Goal: Check status: Check status

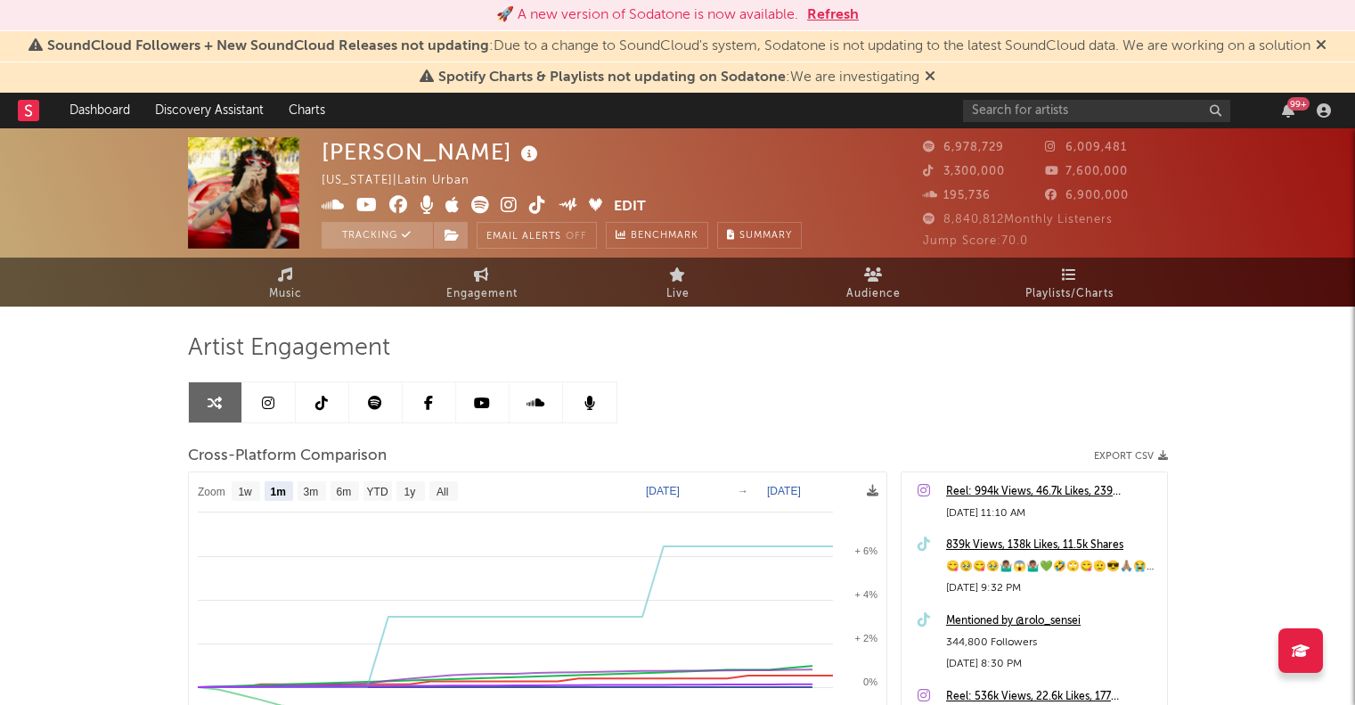
select select "1m"
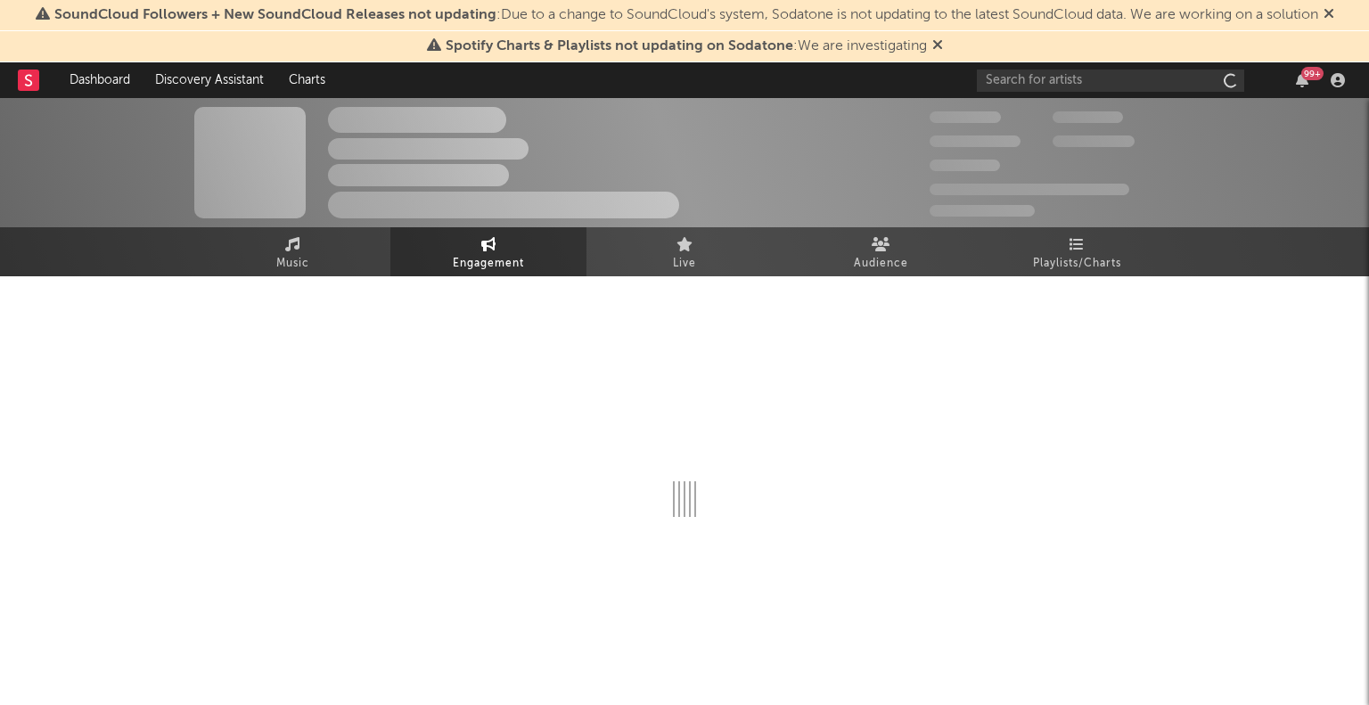
select select "1w"
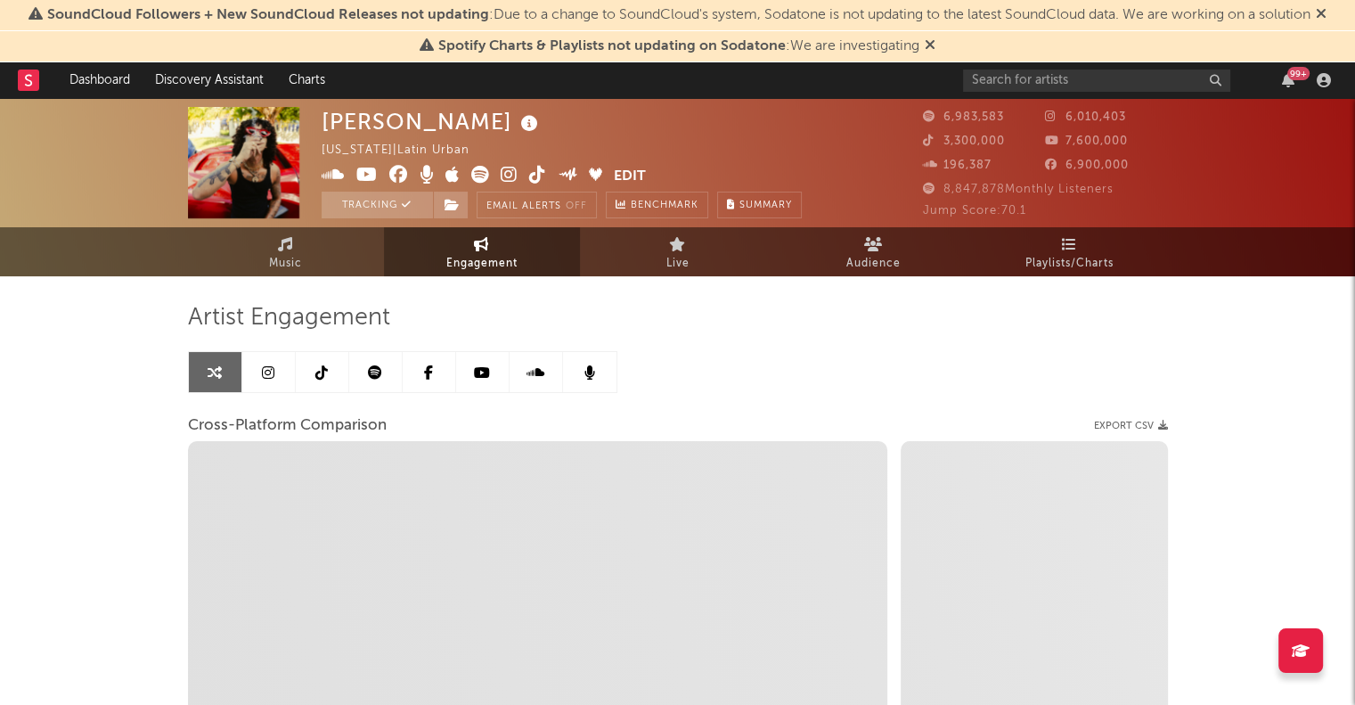
select select "1m"
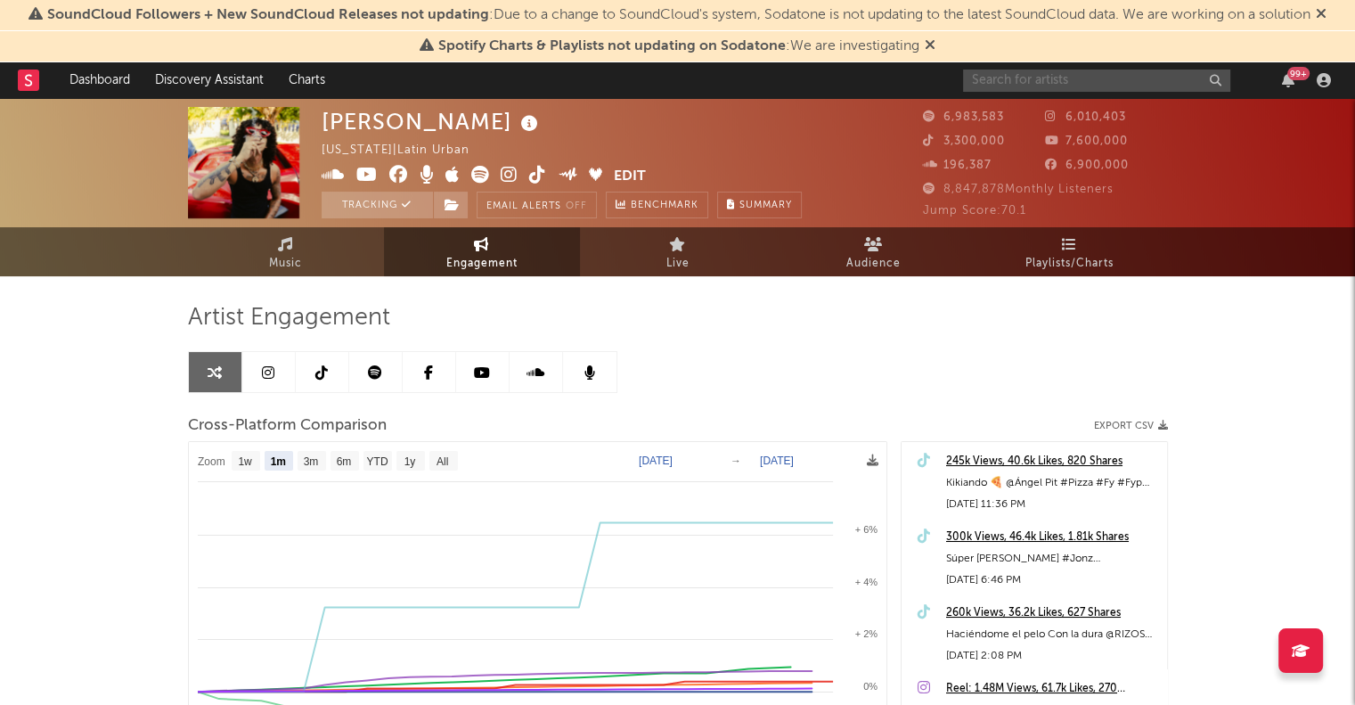
click at [1148, 81] on input "text" at bounding box center [1096, 80] width 267 height 22
click at [1035, 72] on input "text" at bounding box center [1096, 80] width 267 height 22
select select "1m"
click at [1009, 78] on input "text" at bounding box center [1096, 80] width 267 height 22
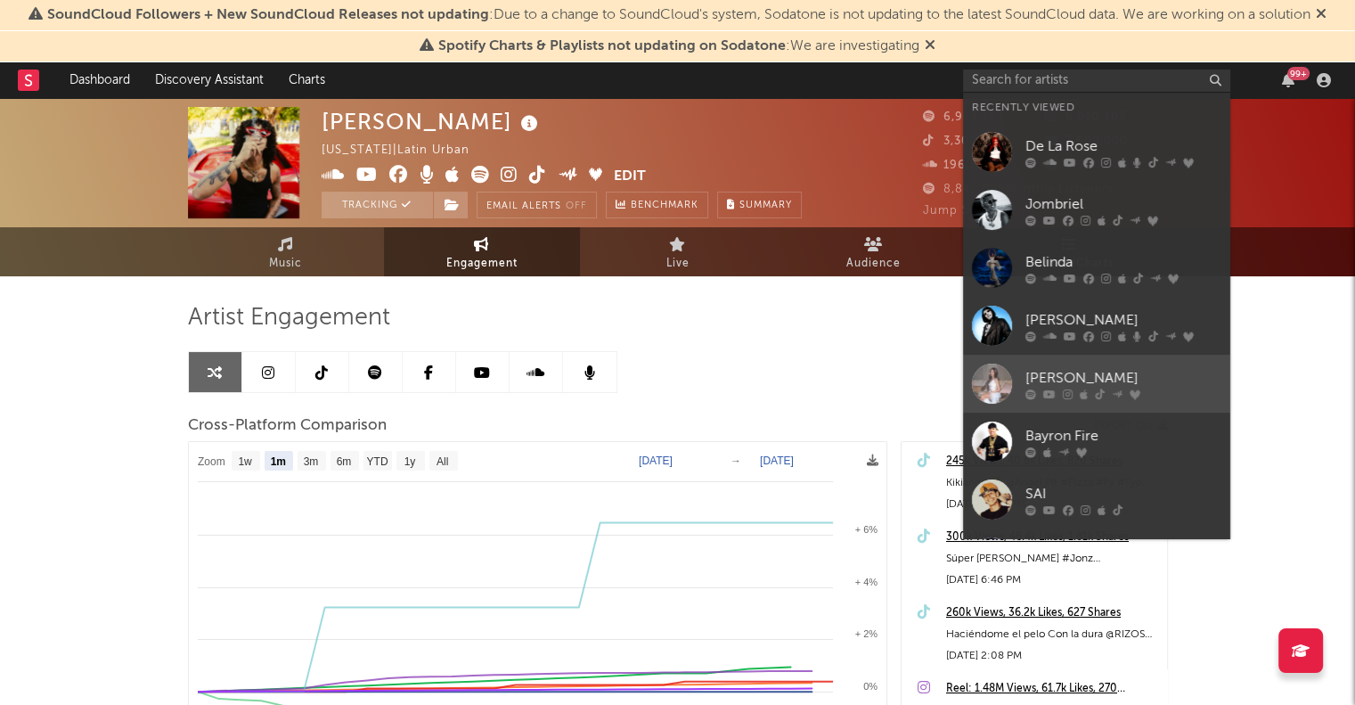
click at [980, 387] on div at bounding box center [992, 384] width 40 height 40
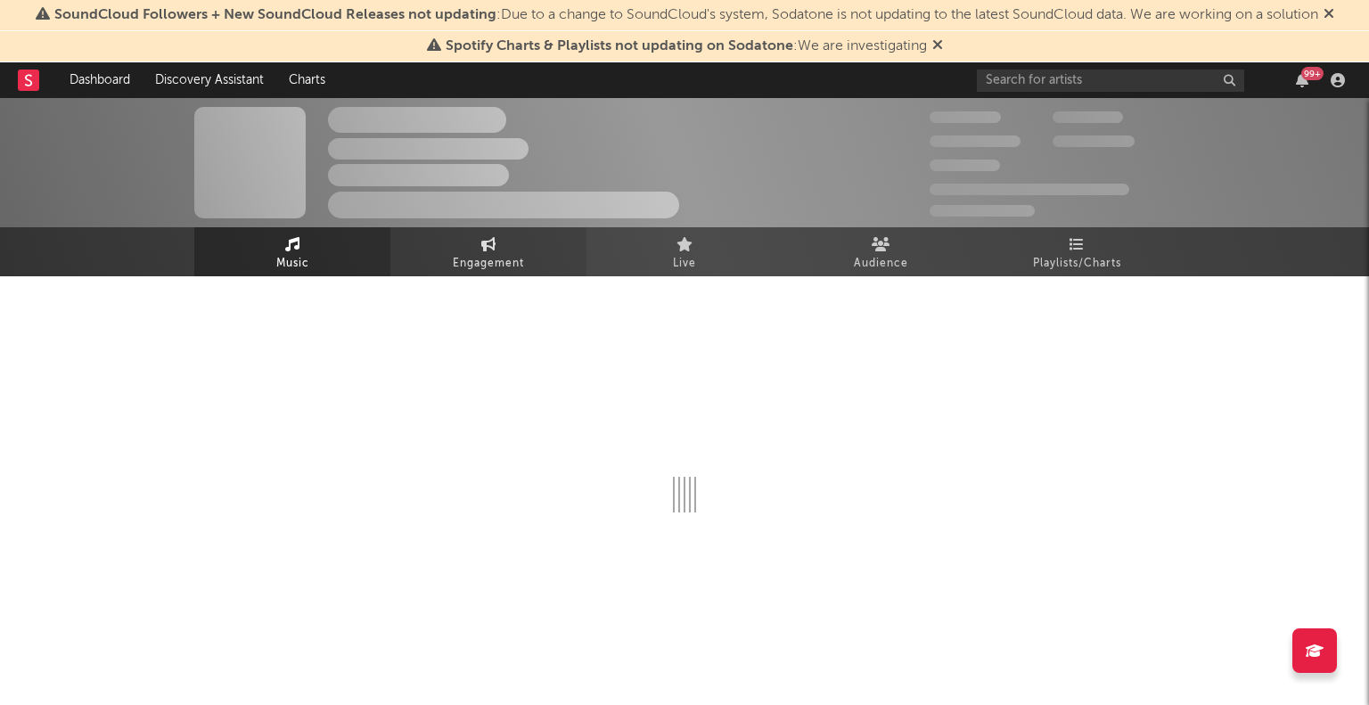
click at [482, 255] on span "Engagement" at bounding box center [488, 263] width 71 height 21
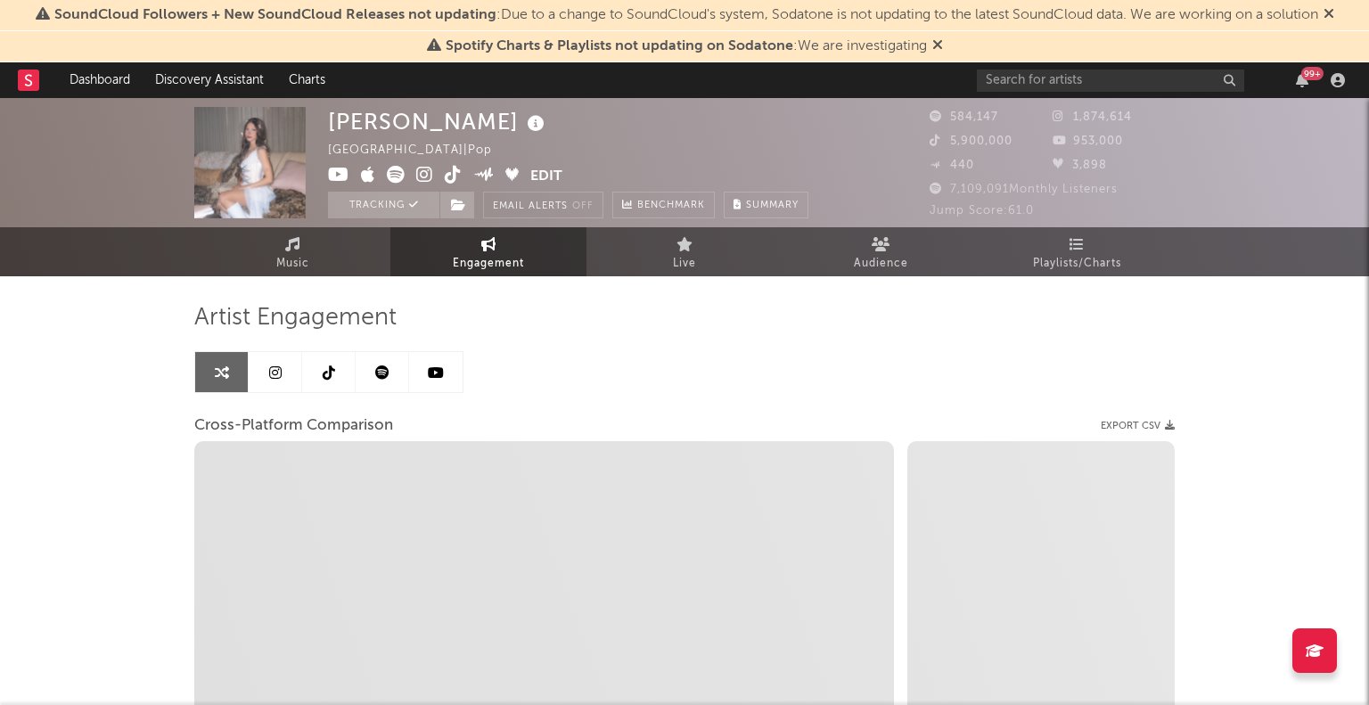
select select "1w"
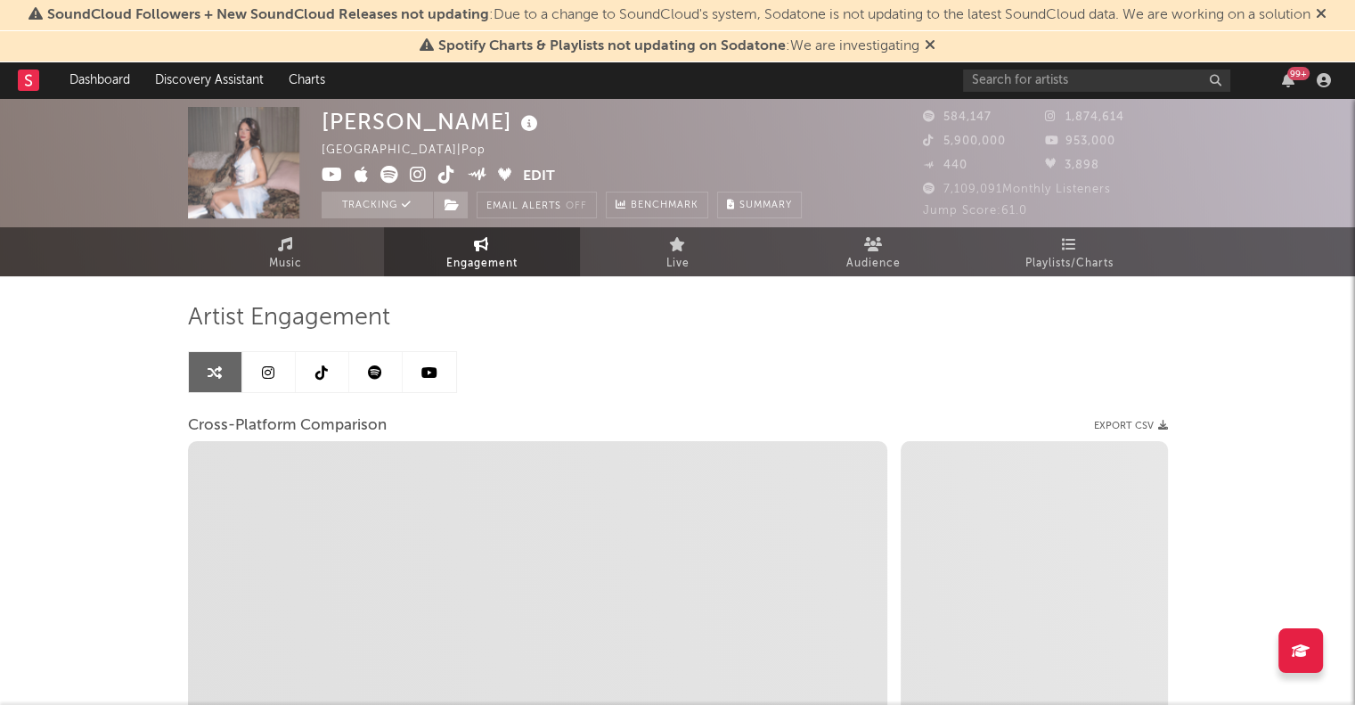
select select "1m"
